Goal: Task Accomplishment & Management: Manage account settings

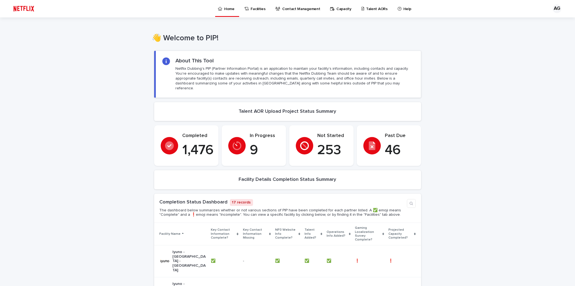
click at [304, 11] on link "Contact Management" at bounding box center [299, 8] width 48 height 17
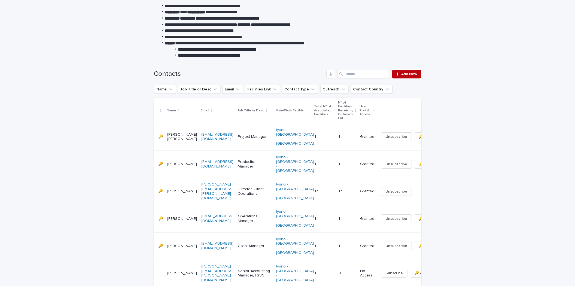
scroll to position [30, 0]
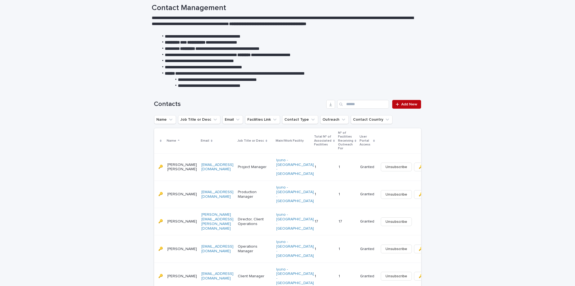
click at [402, 91] on div "Contacts Add New" at bounding box center [287, 102] width 267 height 26
click at [409, 103] on span "Add New" at bounding box center [409, 104] width 16 height 4
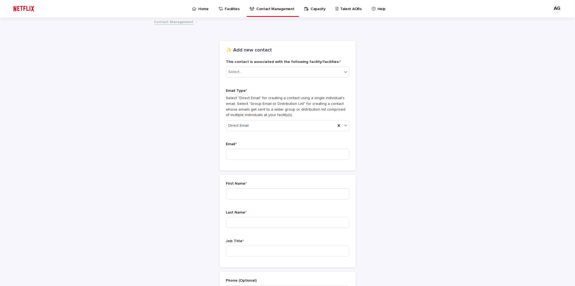
click at [91, 93] on div "Loading... Saving… Loading... Saving… Loading... Saving… Loading... Saving… Loa…" at bounding box center [287, 244] width 575 height 452
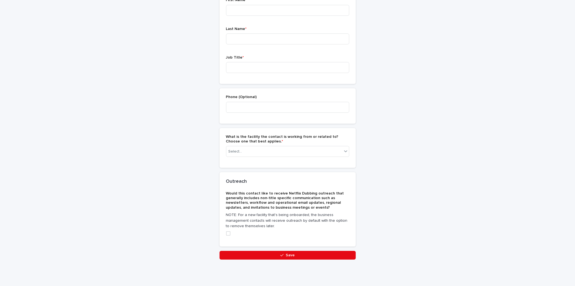
scroll to position [184, 0]
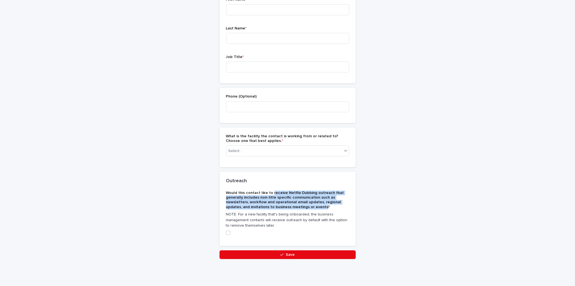
drag, startPoint x: 269, startPoint y: 191, endPoint x: 320, endPoint y: 206, distance: 53.6
click at [320, 206] on span "Would this contact like to receive Netflix Dubbing outreach that generally incl…" at bounding box center [285, 200] width 118 height 18
copy span "receive Netflix Dubbing outreach that generally includes non-title specific com…"
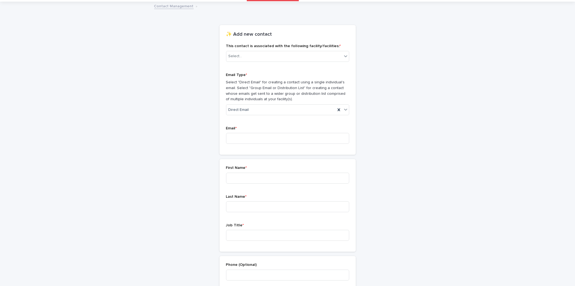
scroll to position [0, 0]
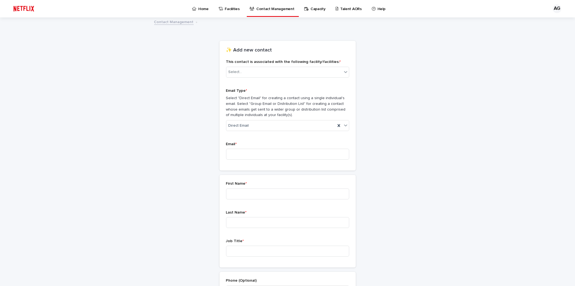
click at [206, 10] on p "Home" at bounding box center [203, 5] width 10 height 11
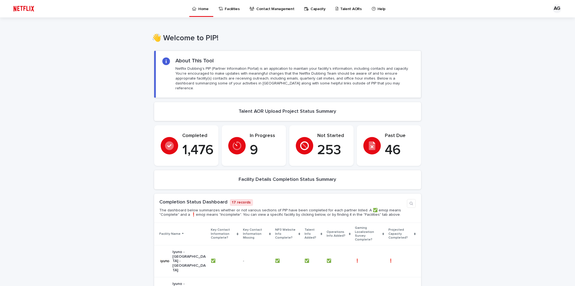
click at [229, 7] on p "Facilities" at bounding box center [232, 5] width 15 height 11
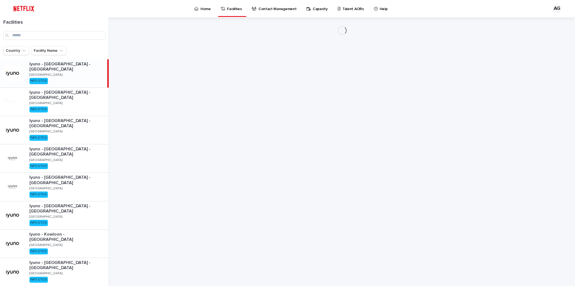
click at [278, 7] on p "Contact Management" at bounding box center [277, 5] width 38 height 11
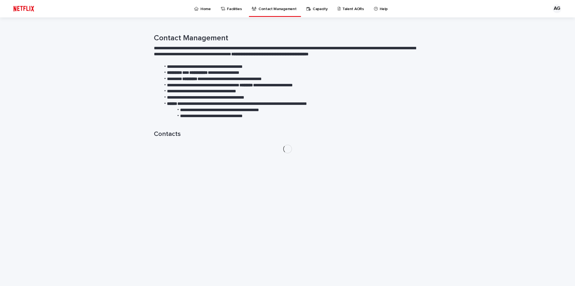
click at [225, 9] on div "Facilities" at bounding box center [232, 5] width 24 height 11
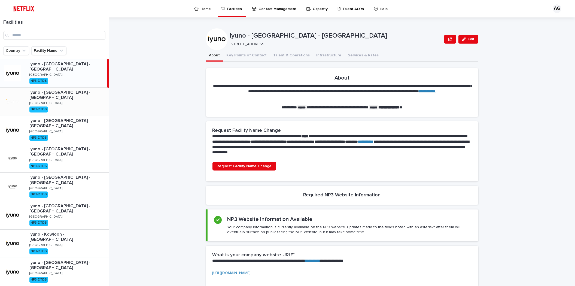
click at [70, 91] on p "Iyuno - [GEOGRAPHIC_DATA] - [GEOGRAPHIC_DATA]" at bounding box center [67, 95] width 77 height 10
drag, startPoint x: 474, startPoint y: 8, endPoint x: 474, endPoint y: 5, distance: 2.7
click at [474, 8] on div "Home Facilities Contact Management Capacity Talent AORs Help" at bounding box center [291, 8] width 504 height 17
click at [314, 10] on p "Capacity" at bounding box center [320, 5] width 15 height 11
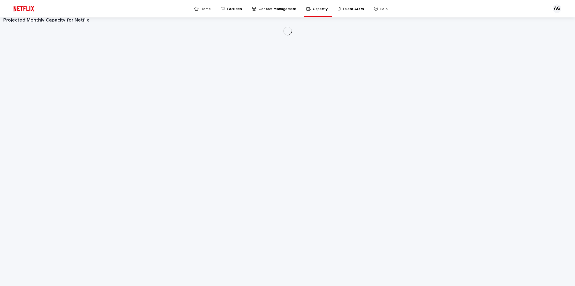
click at [271, 11] on p "Contact Management" at bounding box center [277, 5] width 38 height 11
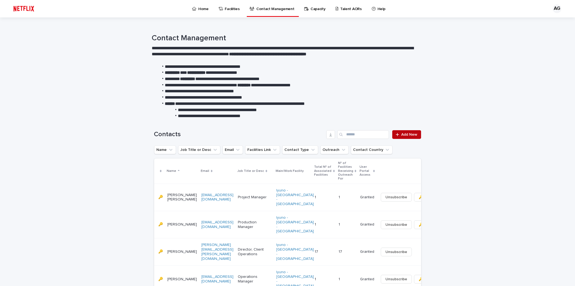
click at [407, 136] on span "Add New" at bounding box center [409, 135] width 16 height 4
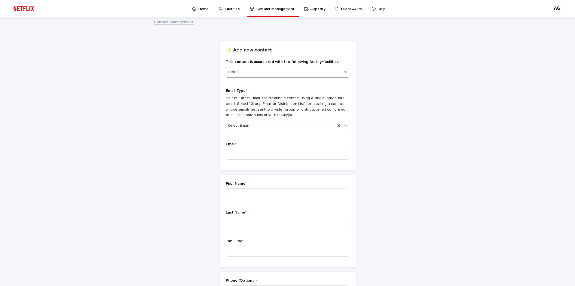
click at [279, 74] on div "Select..." at bounding box center [284, 72] width 116 height 9
click at [138, 104] on div "Loading... Saving… Loading... Saving… Loading... Saving… Loading... Saving… Loa…" at bounding box center [287, 244] width 575 height 452
click at [260, 73] on div "Select..." at bounding box center [284, 72] width 116 height 9
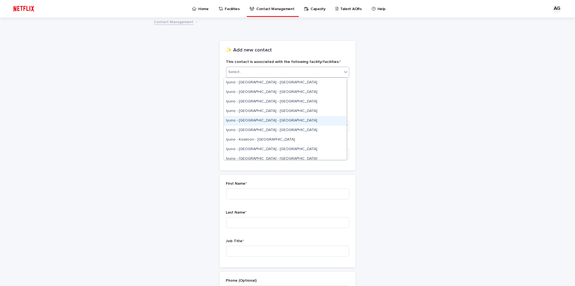
click at [273, 120] on div "Iyuno - [GEOGRAPHIC_DATA] - [GEOGRAPHIC_DATA]" at bounding box center [285, 121] width 123 height 10
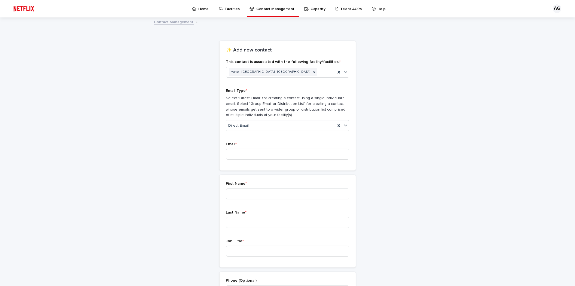
click at [416, 121] on div "Loading... Saving… Loading... Saving… Loading... Saving… ✨ Add new contact This…" at bounding box center [287, 230] width 267 height 425
click at [283, 127] on div "Direct Email" at bounding box center [280, 125] width 109 height 9
click at [402, 147] on div "Loading... Saving… Loading... Saving… Loading... Saving… ✨ Add new contact This…" at bounding box center [287, 230] width 267 height 425
click at [306, 154] on input at bounding box center [287, 154] width 123 height 11
paste input "**********"
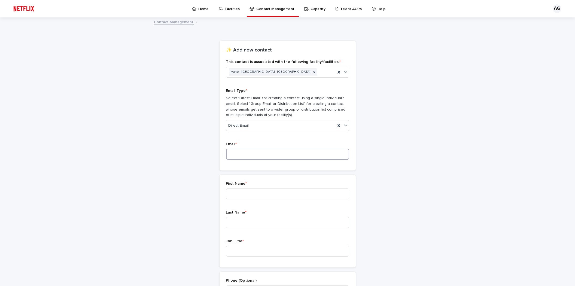
type input "**********"
click at [157, 128] on div "Loading... Saving… Loading... Saving… Loading... Saving… ✨ Add new contact This…" at bounding box center [287, 230] width 267 height 425
click at [230, 151] on input at bounding box center [287, 154] width 123 height 11
paste input "**********"
drag, startPoint x: 259, startPoint y: 153, endPoint x: 203, endPoint y: 151, distance: 56.9
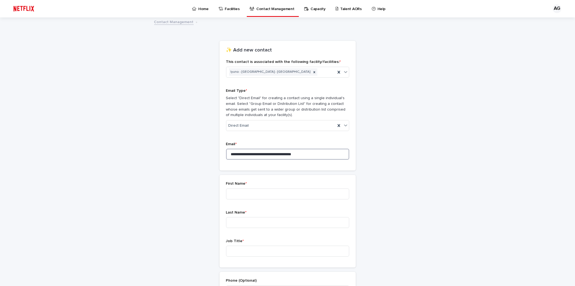
click at [203, 151] on div "**********" at bounding box center [287, 230] width 267 height 425
click at [277, 154] on input "**********" at bounding box center [287, 154] width 123 height 11
type input "**********"
click at [257, 195] on input at bounding box center [287, 193] width 123 height 11
paste input "**********"
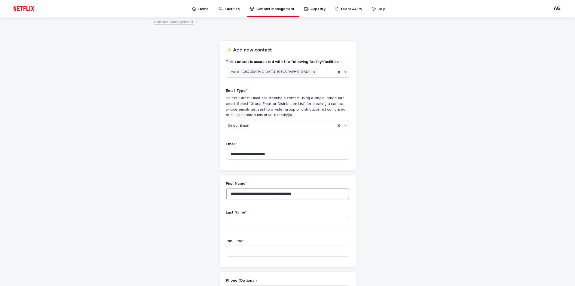
drag, startPoint x: 241, startPoint y: 192, endPoint x: 310, endPoint y: 194, distance: 68.4
click at [310, 194] on input "**********" at bounding box center [287, 193] width 123 height 11
type input "******"
click at [281, 222] on input at bounding box center [287, 222] width 123 height 11
paste input "**********"
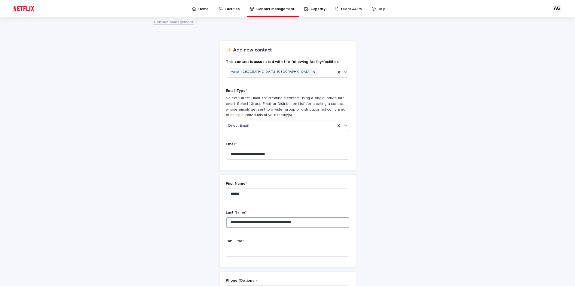
drag, startPoint x: 241, startPoint y: 222, endPoint x: 205, endPoint y: 220, distance: 35.5
click at [206, 220] on div "**********" at bounding box center [287, 230] width 267 height 425
drag, startPoint x: 304, startPoint y: 222, endPoint x: 244, endPoint y: 224, distance: 59.6
click at [244, 224] on input "**********" at bounding box center [287, 222] width 123 height 11
type input "*********"
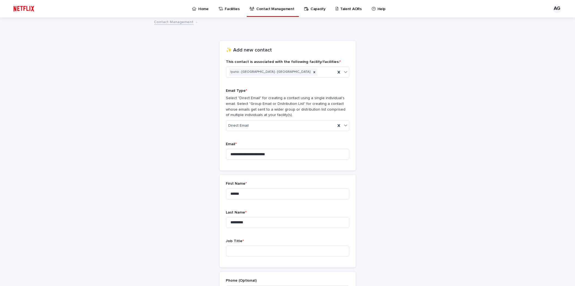
drag, startPoint x: 164, startPoint y: 169, endPoint x: 174, endPoint y: 172, distance: 11.2
click at [164, 169] on div "**********" at bounding box center [287, 230] width 267 height 425
click at [243, 248] on input at bounding box center [287, 251] width 123 height 11
paste input "**********"
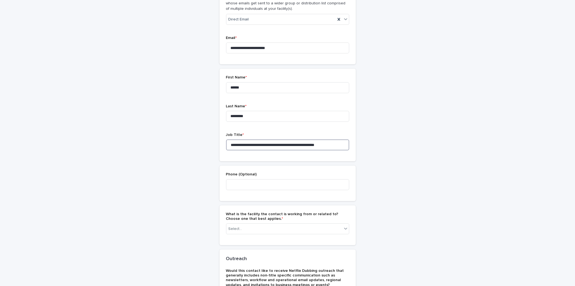
scroll to position [121, 0]
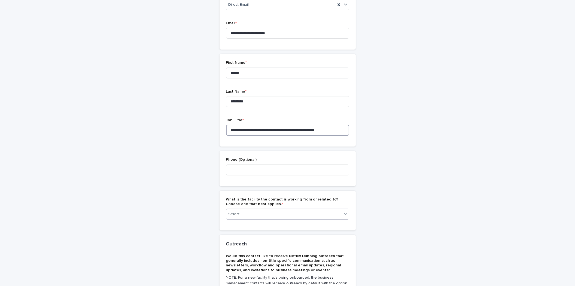
type input "**********"
click at [315, 214] on div "Select..." at bounding box center [284, 214] width 116 height 9
type input "****"
click at [310, 223] on div "Iyuno - [GEOGRAPHIC_DATA] - [GEOGRAPHIC_DATA]" at bounding box center [285, 225] width 123 height 10
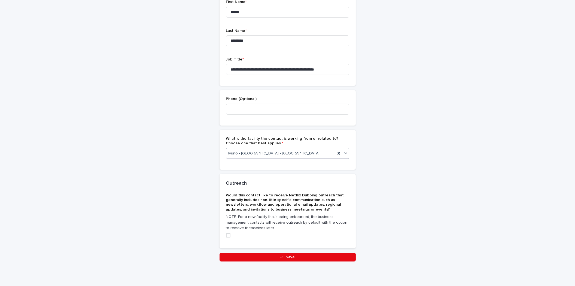
scroll to position [184, 0]
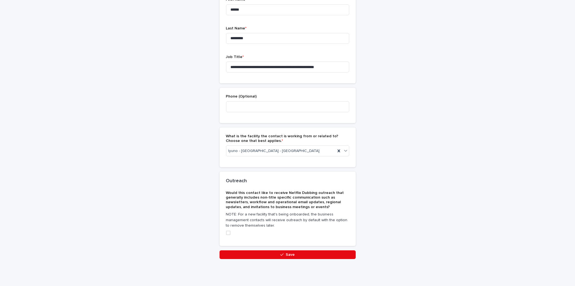
click at [238, 232] on label at bounding box center [287, 233] width 123 height 4
click at [291, 255] on span "Save" at bounding box center [290, 255] width 9 height 4
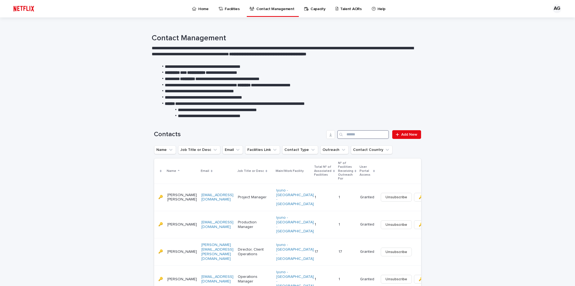
click at [357, 132] on input "Search" at bounding box center [363, 134] width 52 height 9
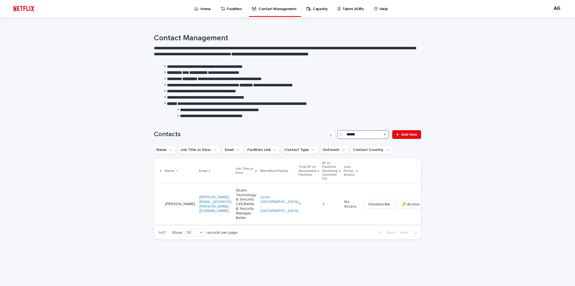
type input "******"
click at [242, 205] on td "Studio Technology & Security CEE/BeNe & Security Manager BeNe" at bounding box center [246, 203] width 25 height 41
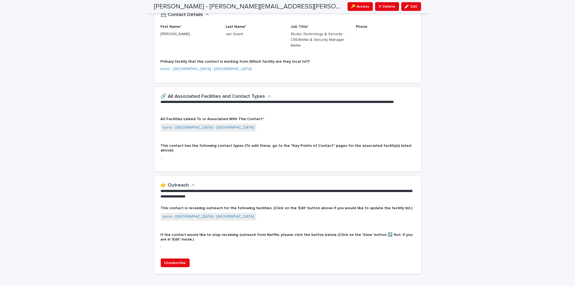
scroll to position [153, 0]
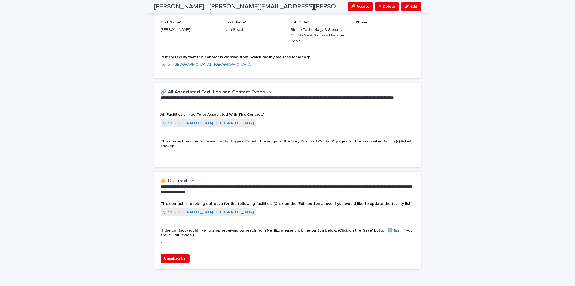
click at [246, 119] on div "Iyuno - [GEOGRAPHIC_DATA] - [GEOGRAPHIC_DATA]" at bounding box center [288, 123] width 254 height 9
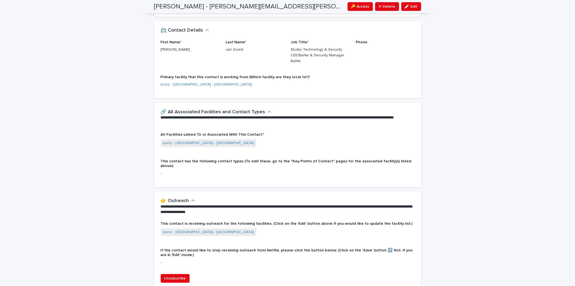
scroll to position [123, 0]
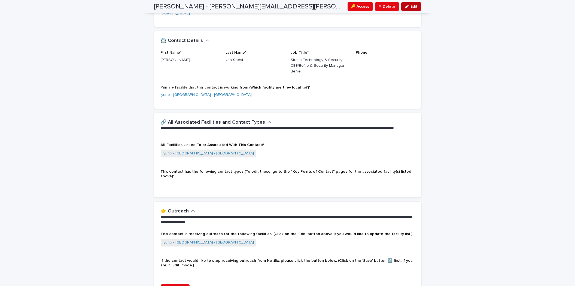
click at [411, 6] on span "Edit" at bounding box center [414, 7] width 7 height 4
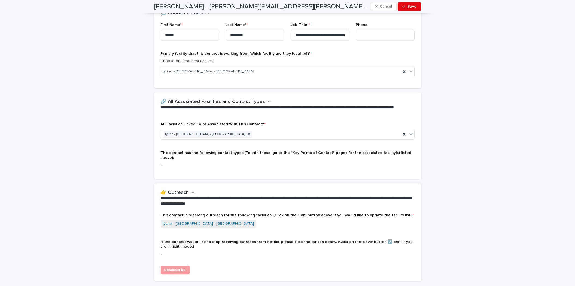
scroll to position [160, 0]
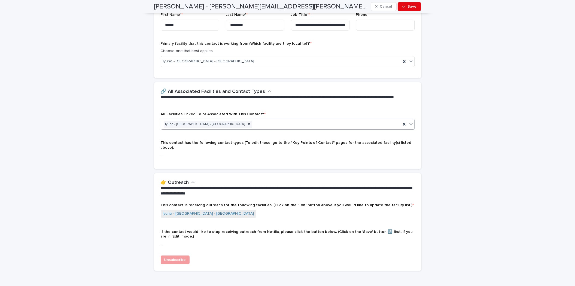
click at [408, 126] on icon at bounding box center [410, 123] width 5 height 5
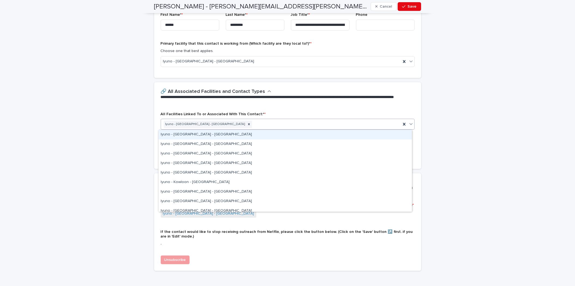
click at [357, 137] on div "Iyuno - [GEOGRAPHIC_DATA] - [GEOGRAPHIC_DATA]" at bounding box center [284, 135] width 253 height 10
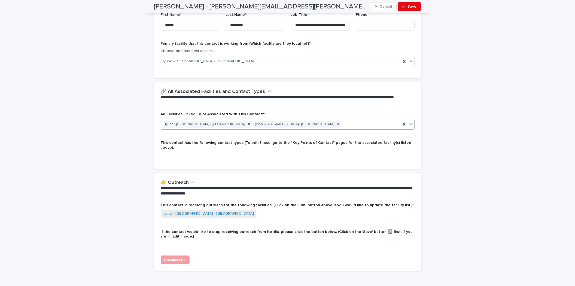
click at [408, 126] on icon at bounding box center [410, 123] width 5 height 5
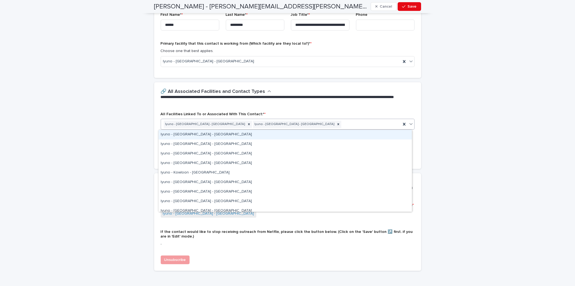
drag, startPoint x: 375, startPoint y: 140, endPoint x: 385, endPoint y: 136, distance: 10.3
click at [378, 137] on div "Iyuno - [GEOGRAPHIC_DATA] - [GEOGRAPHIC_DATA]" at bounding box center [284, 135] width 253 height 10
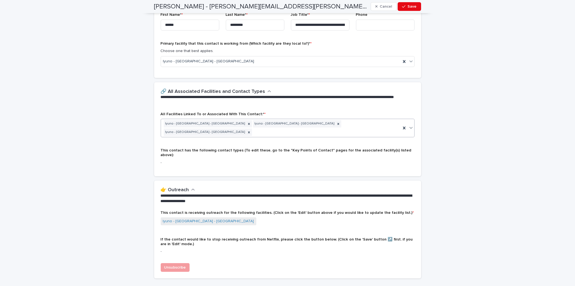
click at [408, 125] on icon at bounding box center [410, 127] width 5 height 5
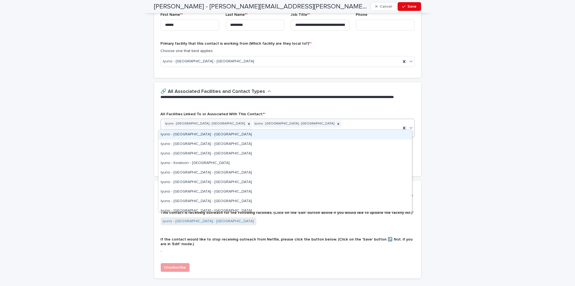
click at [365, 137] on div "Iyuno - [GEOGRAPHIC_DATA] - [GEOGRAPHIC_DATA]" at bounding box center [284, 135] width 253 height 10
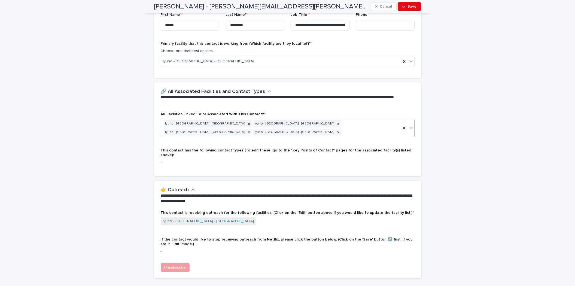
click at [408, 126] on icon at bounding box center [410, 127] width 5 height 5
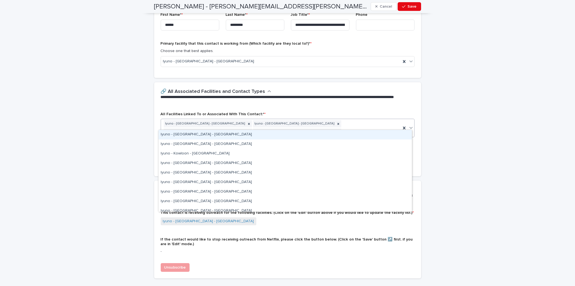
click at [376, 137] on div "Iyuno - [GEOGRAPHIC_DATA] - [GEOGRAPHIC_DATA]" at bounding box center [284, 135] width 253 height 10
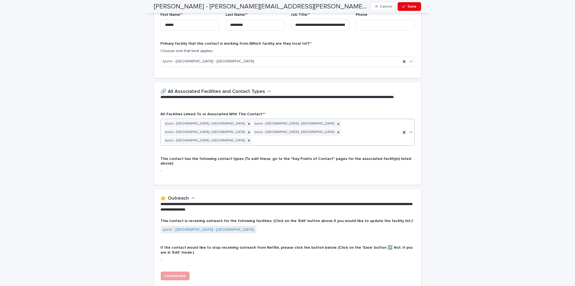
scroll to position [164, 0]
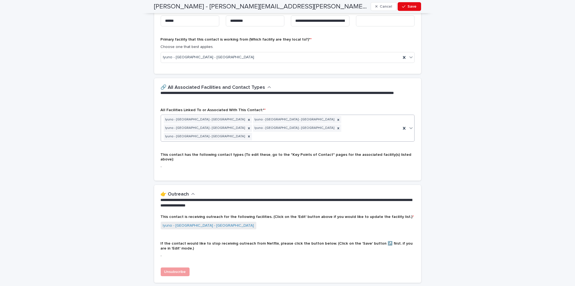
click at [409, 125] on icon at bounding box center [410, 127] width 5 height 5
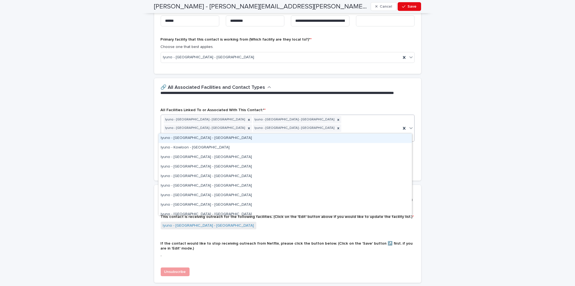
click at [351, 138] on div "Iyuno - [GEOGRAPHIC_DATA] - [GEOGRAPHIC_DATA]" at bounding box center [284, 138] width 253 height 10
click at [409, 127] on icon at bounding box center [410, 128] width 3 height 2
click at [367, 141] on div "Iyuno - Kowloon - [GEOGRAPHIC_DATA]" at bounding box center [284, 138] width 253 height 10
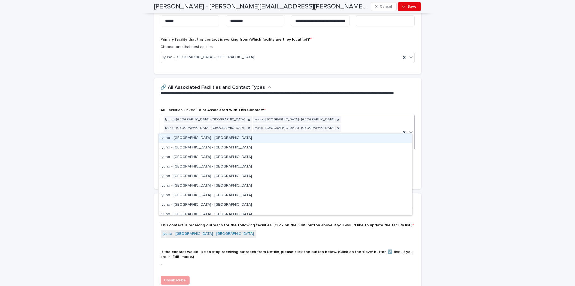
click at [409, 129] on icon at bounding box center [410, 131] width 5 height 5
click at [391, 137] on div "Iyuno - [GEOGRAPHIC_DATA] - [GEOGRAPHIC_DATA]" at bounding box center [284, 138] width 253 height 10
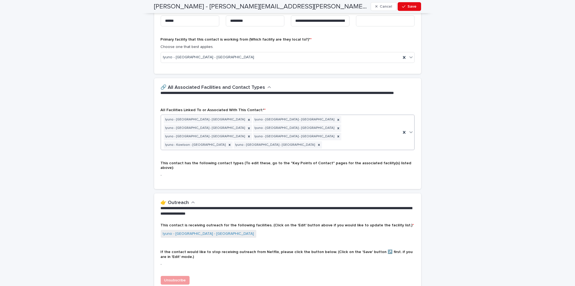
click at [409, 131] on icon at bounding box center [410, 132] width 3 height 2
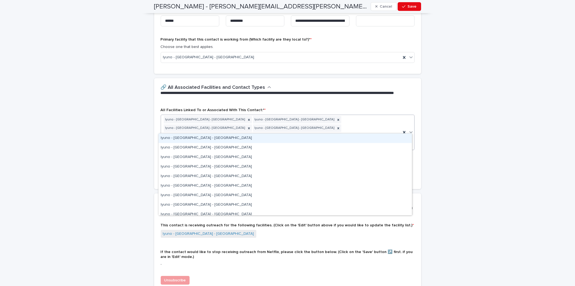
click at [379, 140] on div "Iyuno - [GEOGRAPHIC_DATA] - [GEOGRAPHIC_DATA]" at bounding box center [284, 138] width 253 height 10
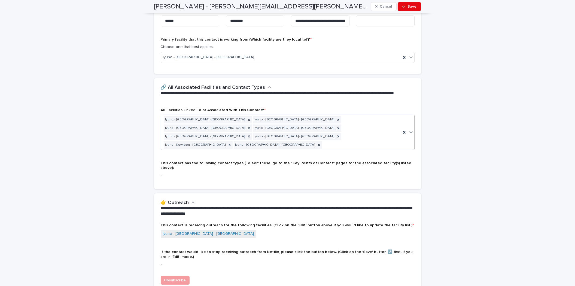
scroll to position [168, 0]
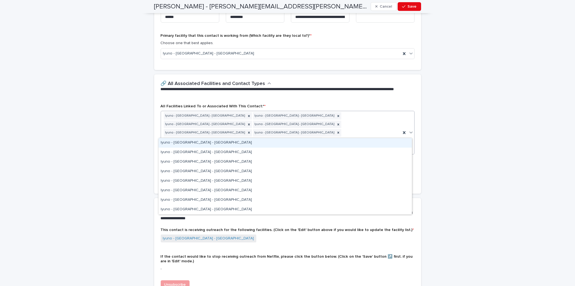
click at [409, 130] on icon at bounding box center [410, 132] width 5 height 5
click at [391, 141] on div "Iyuno - [GEOGRAPHIC_DATA] - [GEOGRAPHIC_DATA]" at bounding box center [284, 143] width 253 height 10
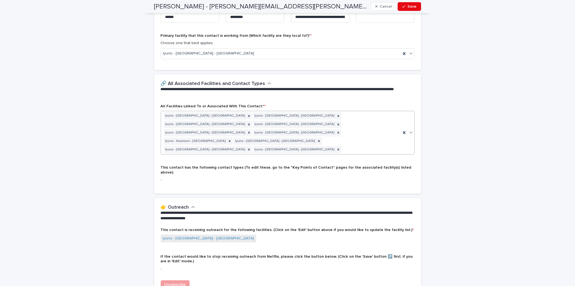
click at [409, 130] on icon at bounding box center [410, 132] width 5 height 5
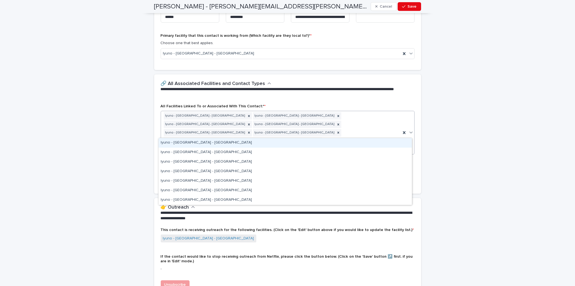
drag, startPoint x: 384, startPoint y: 143, endPoint x: 397, endPoint y: 136, distance: 13.8
click at [384, 143] on div "Iyuno - [GEOGRAPHIC_DATA] - [GEOGRAPHIC_DATA]" at bounding box center [284, 143] width 253 height 10
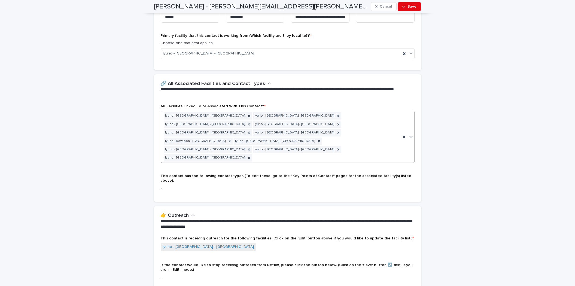
click at [409, 134] on icon at bounding box center [410, 136] width 5 height 5
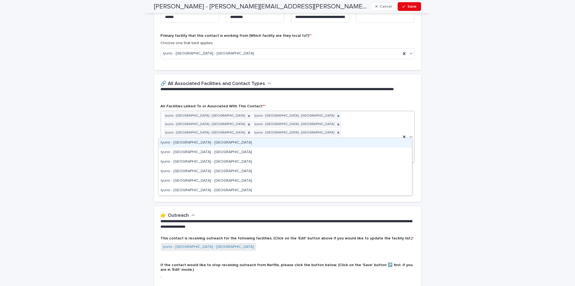
click at [387, 145] on div "Iyuno - [GEOGRAPHIC_DATA] - [GEOGRAPHIC_DATA]" at bounding box center [284, 143] width 253 height 10
click at [410, 134] on icon at bounding box center [410, 136] width 5 height 5
click at [380, 145] on div "Iyuno - [GEOGRAPHIC_DATA] - [GEOGRAPHIC_DATA]" at bounding box center [284, 143] width 253 height 10
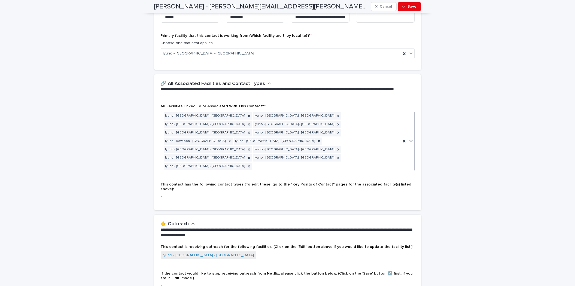
scroll to position [172, 0]
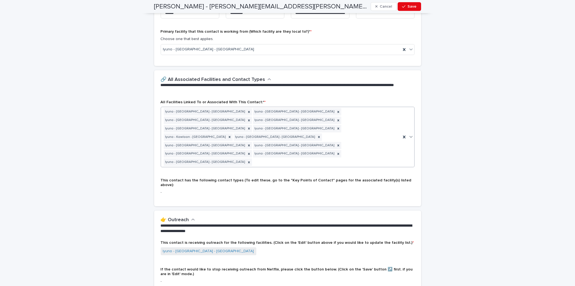
click at [410, 134] on icon at bounding box center [410, 136] width 5 height 5
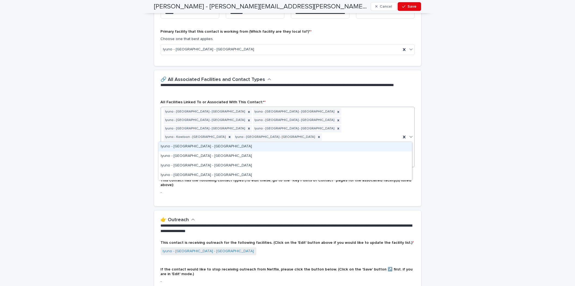
click at [387, 146] on div "Iyuno - [GEOGRAPHIC_DATA] - [GEOGRAPHIC_DATA]" at bounding box center [284, 147] width 253 height 10
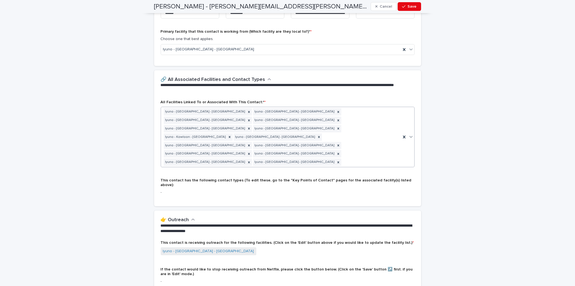
scroll to position [172, 0]
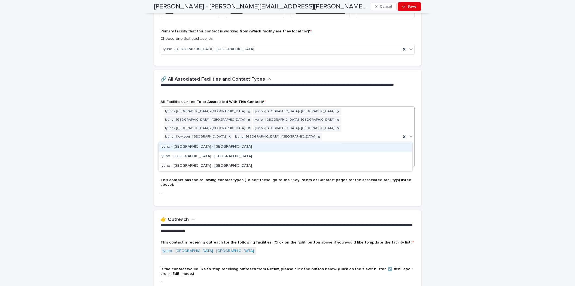
click at [409, 136] on icon at bounding box center [410, 137] width 3 height 2
click at [388, 146] on div "Iyuno - [GEOGRAPHIC_DATA] - [GEOGRAPHIC_DATA]" at bounding box center [284, 147] width 253 height 10
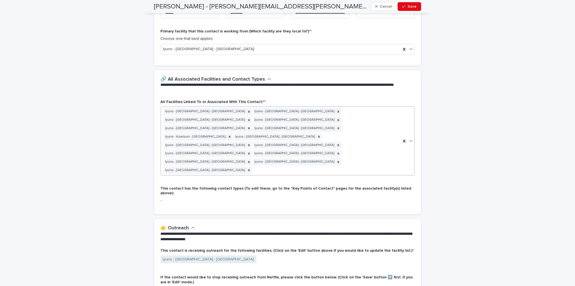
click at [409, 138] on icon at bounding box center [410, 140] width 5 height 5
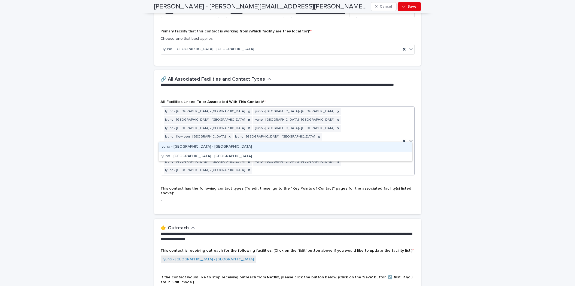
click at [371, 145] on div "Iyuno - [GEOGRAPHIC_DATA] - [GEOGRAPHIC_DATA]" at bounding box center [284, 147] width 253 height 10
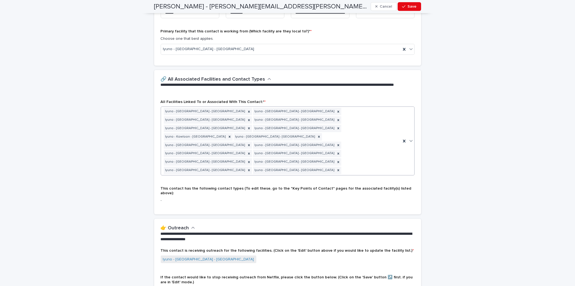
click at [409, 136] on div at bounding box center [411, 141] width 7 height 10
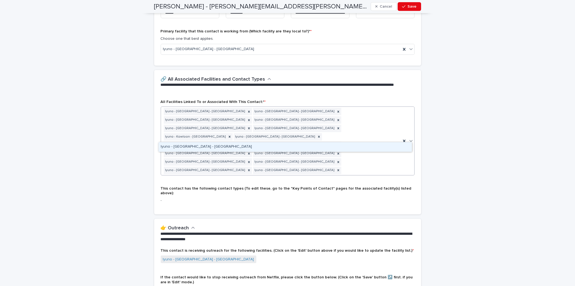
click at [383, 146] on div "Iyuno - [GEOGRAPHIC_DATA] - [GEOGRAPHIC_DATA]" at bounding box center [284, 147] width 253 height 10
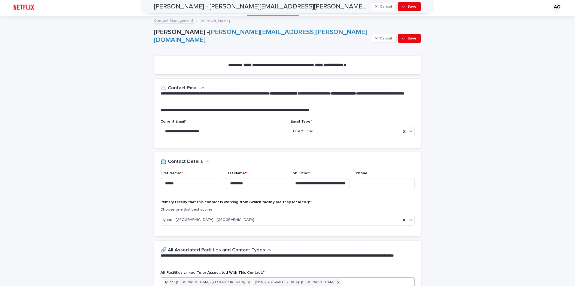
scroll to position [0, 0]
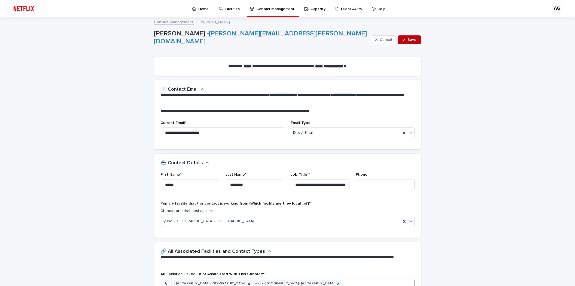
click at [408, 40] on span "Save" at bounding box center [412, 40] width 9 height 4
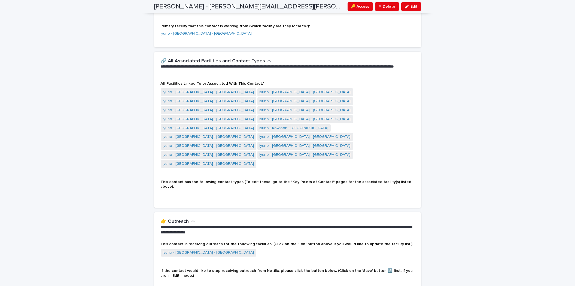
scroll to position [184, 0]
click at [214, 248] on span "Iyuno - [GEOGRAPHIC_DATA] - [GEOGRAPHIC_DATA]" at bounding box center [209, 252] width 96 height 8
click at [211, 249] on link "Iyuno - [GEOGRAPHIC_DATA] - [GEOGRAPHIC_DATA]" at bounding box center [208, 252] width 91 height 6
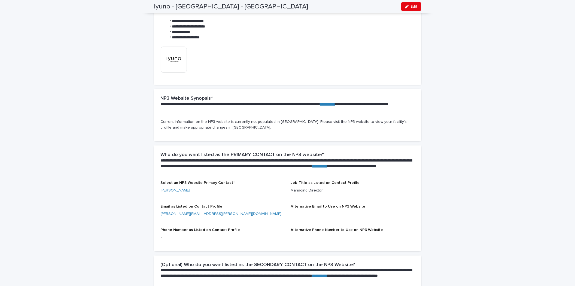
scroll to position [302, 0]
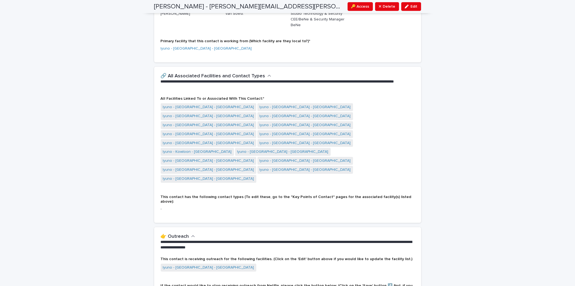
scroll to position [184, 0]
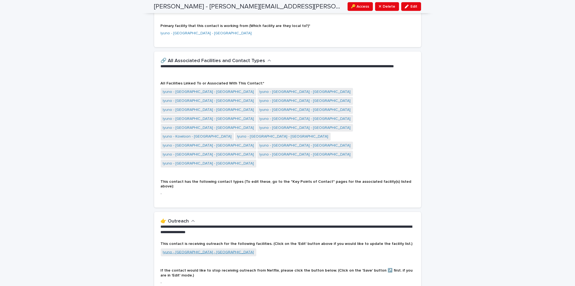
click at [200, 249] on link "Iyuno - [GEOGRAPHIC_DATA] - [GEOGRAPHIC_DATA]" at bounding box center [208, 252] width 91 height 6
